Goal: Find specific page/section: Find specific page/section

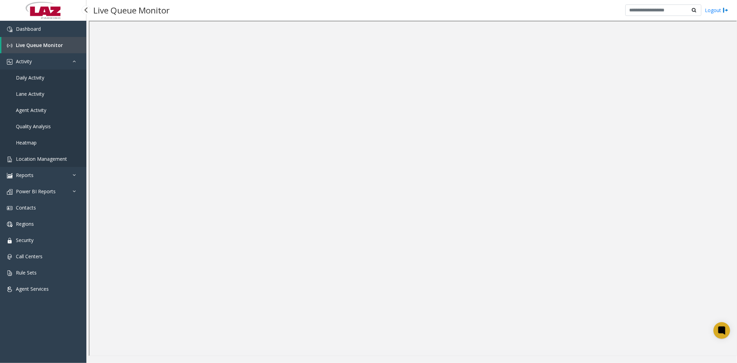
click at [61, 157] on span "Location Management" at bounding box center [41, 158] width 51 height 7
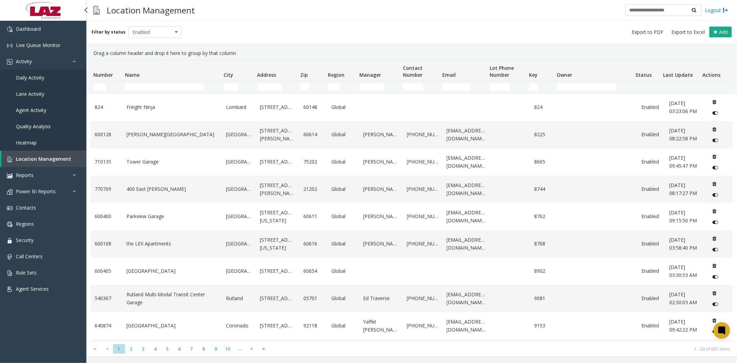
click at [33, 75] on span "Daily Activity" at bounding box center [30, 77] width 28 height 7
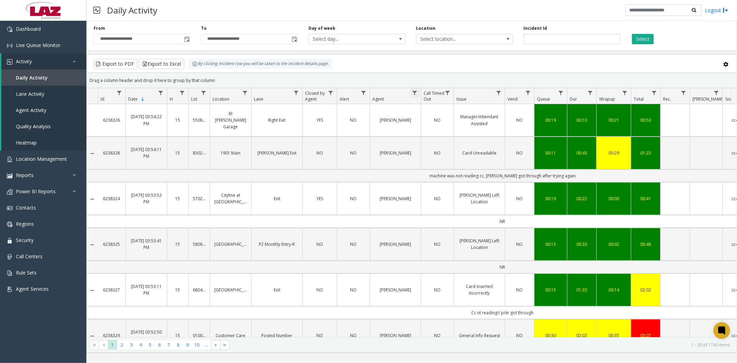
click at [417, 91] on span "Data table" at bounding box center [415, 93] width 6 height 6
click at [430, 120] on input "Agent Filter" at bounding box center [444, 123] width 59 height 12
type input "**********"
click at [456, 183] on button "Filter" at bounding box center [460, 186] width 28 height 15
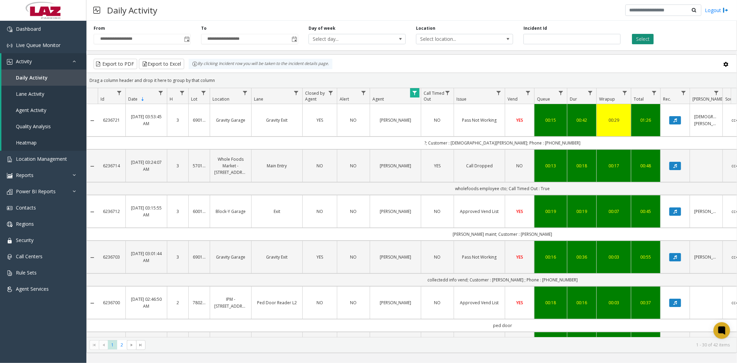
click at [644, 40] on button "Select" at bounding box center [643, 39] width 22 height 10
click at [25, 291] on span "Agent Services" at bounding box center [32, 288] width 33 height 7
